Goal: Ask a question

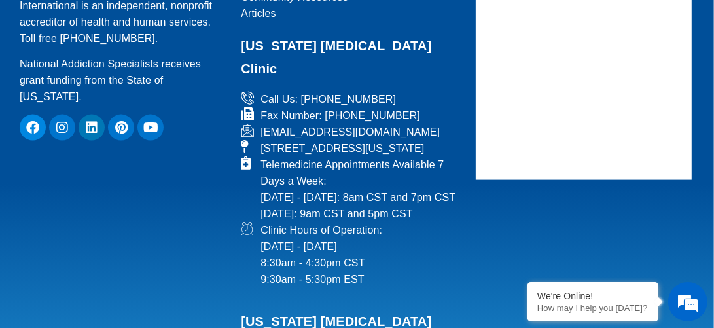
scroll to position [10752, 0]
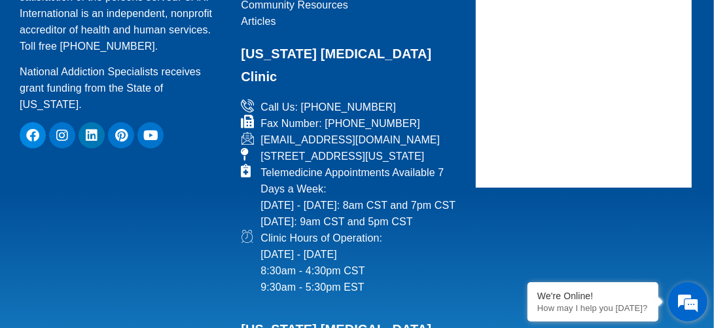
click at [683, 303] on em at bounding box center [687, 301] width 35 height 35
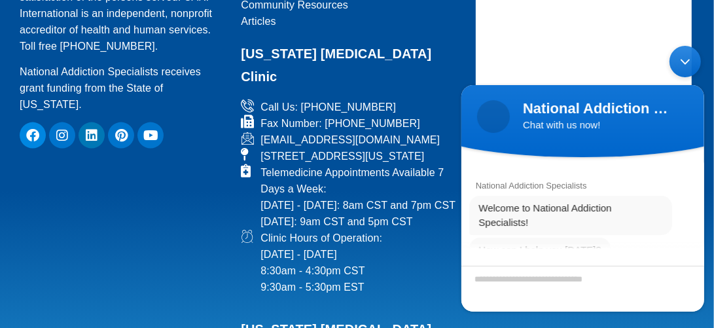
scroll to position [95, 0]
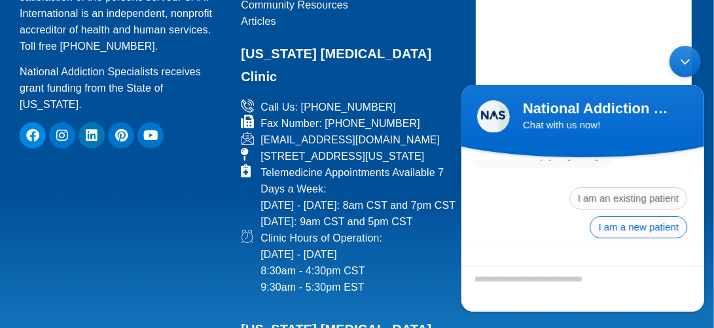
click at [623, 225] on span "I am a new patient" at bounding box center [638, 227] width 98 height 22
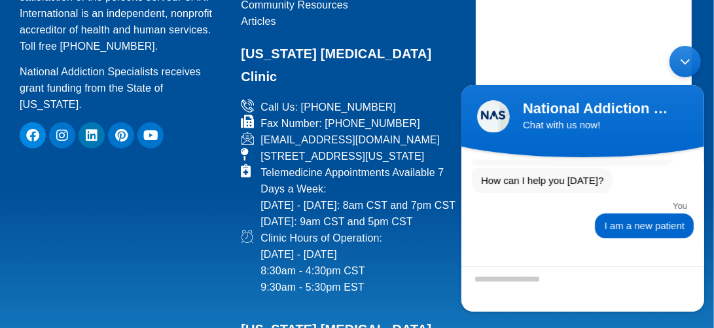
scroll to position [109, 0]
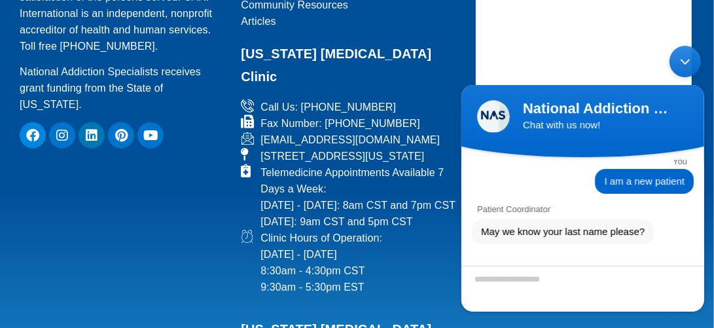
click at [563, 280] on textarea "Enter your last name" at bounding box center [582, 289] width 243 height 46
type textarea "******"
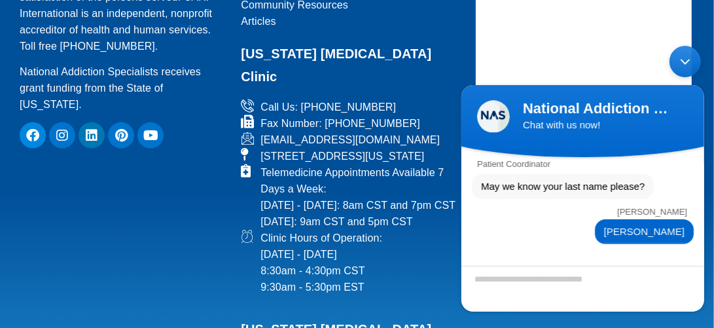
scroll to position [233, 0]
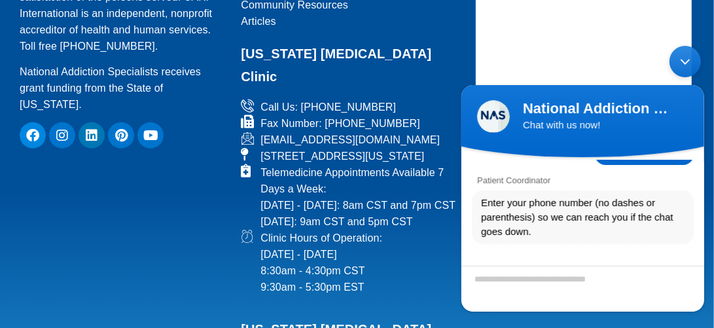
drag, startPoint x: 685, startPoint y: 63, endPoint x: 1138, endPoint y: 105, distance: 455.0
click at [685, 63] on div "Minimize live chat window" at bounding box center [684, 61] width 31 height 31
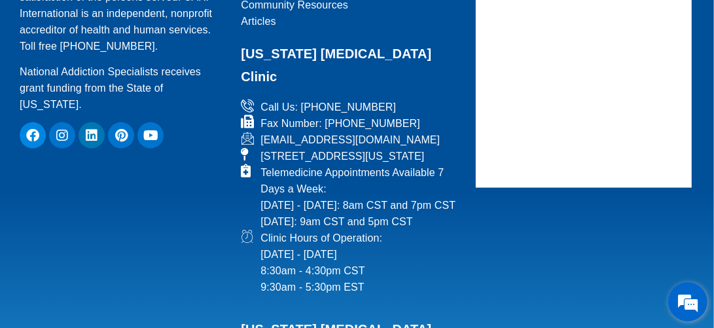
click at [690, 309] on em at bounding box center [687, 301] width 35 height 35
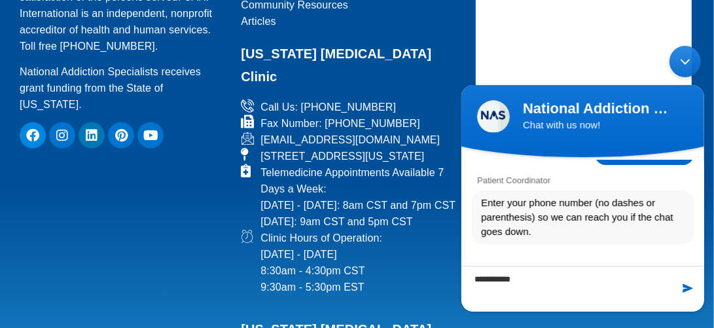
type textarea "**********"
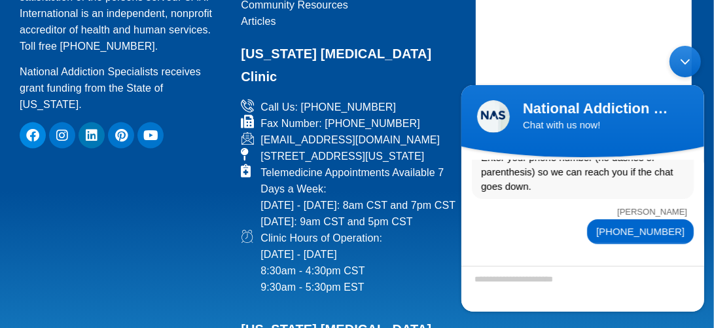
scroll to position [329, 0]
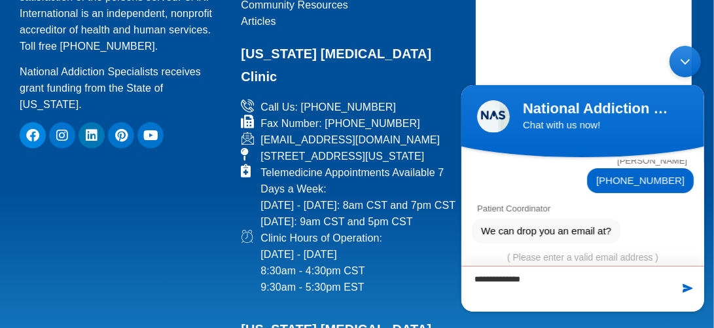
type textarea "**********"
drag, startPoint x: 686, startPoint y: 62, endPoint x: 1141, endPoint y: 102, distance: 456.7
click at [686, 62] on div "Minimize live chat window" at bounding box center [684, 61] width 31 height 31
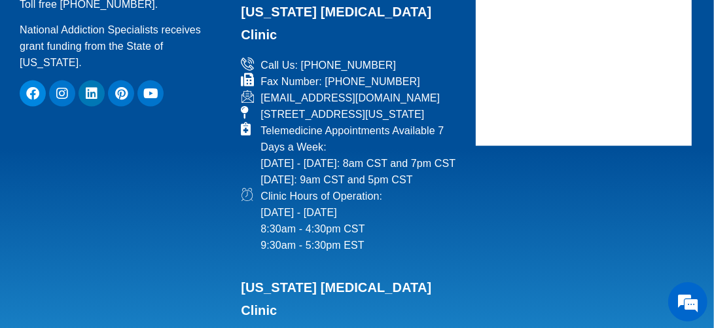
scroll to position [10818, 0]
